Goal: Task Accomplishment & Management: Manage account settings

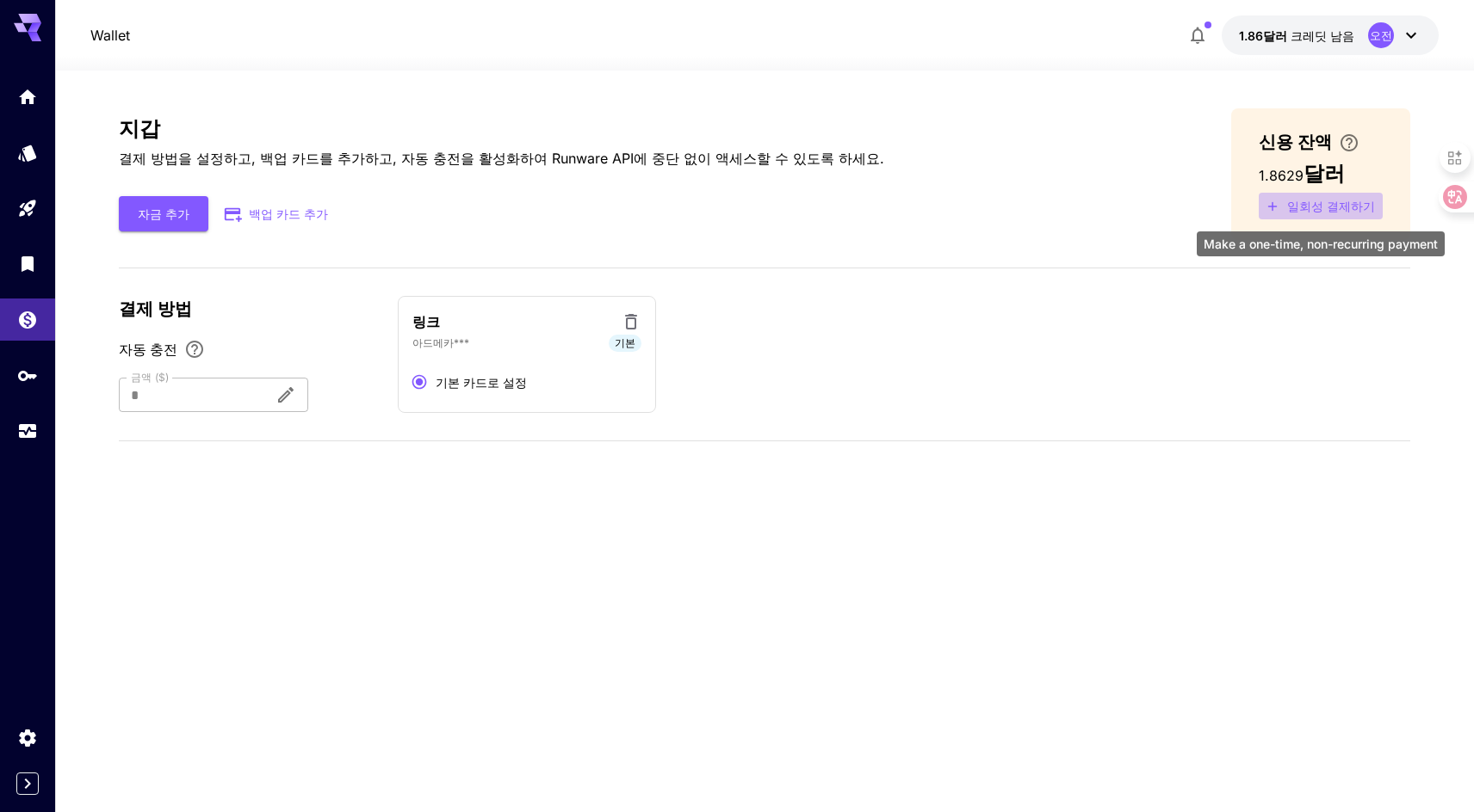
click at [1338, 199] on font "일회성 결제하기" at bounding box center [1331, 206] width 87 height 14
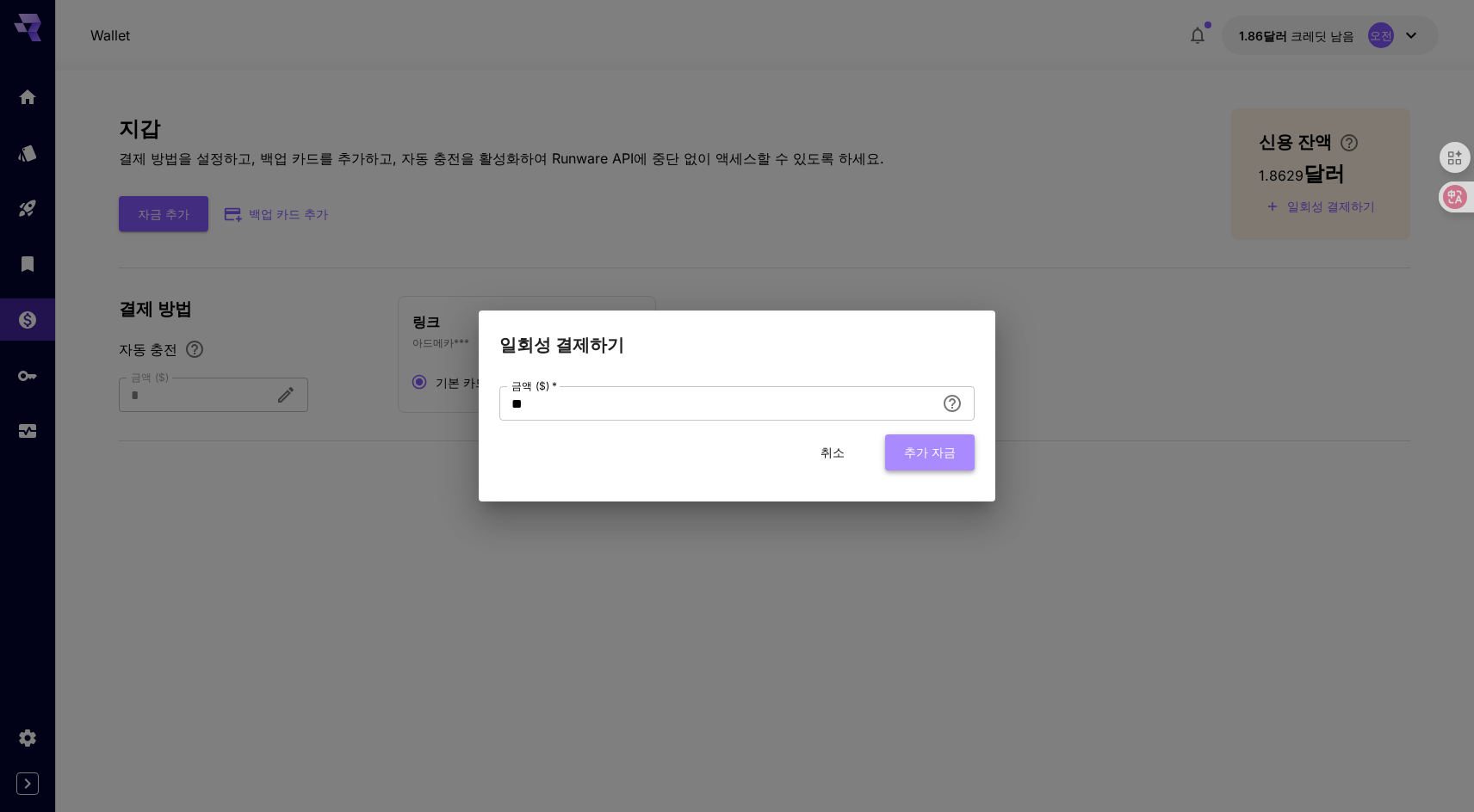
click at [957, 453] on button "추가 자금" at bounding box center [929, 452] width 89 height 36
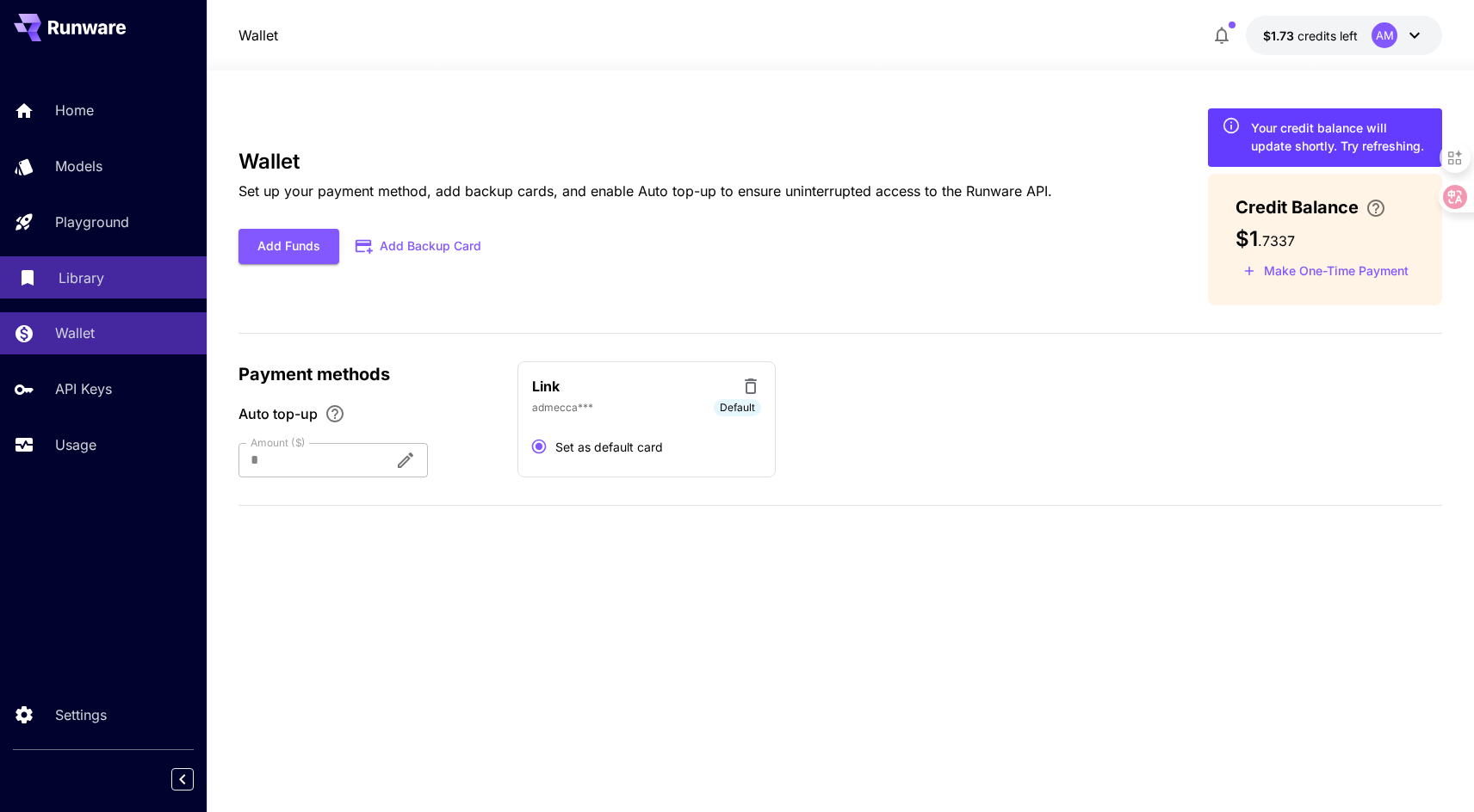
click at [106, 294] on link "Library" at bounding box center [103, 277] width 206 height 42
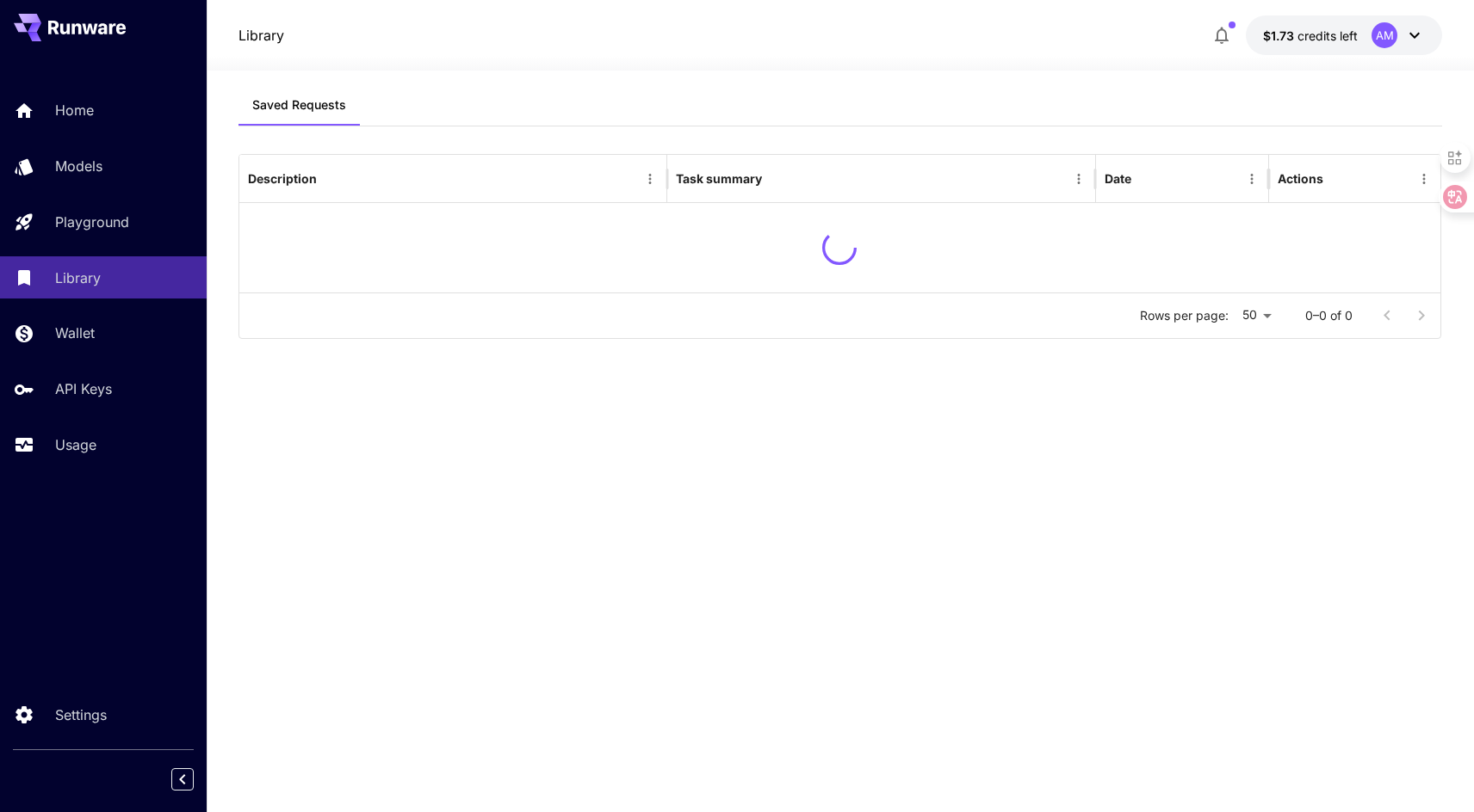
click at [107, 355] on div "Home Models Playground Library Wallet API Keys Usage" at bounding box center [103, 277] width 206 height 376
click at [108, 347] on link "Wallet" at bounding box center [103, 333] width 206 height 42
